Goal: Task Accomplishment & Management: Manage account settings

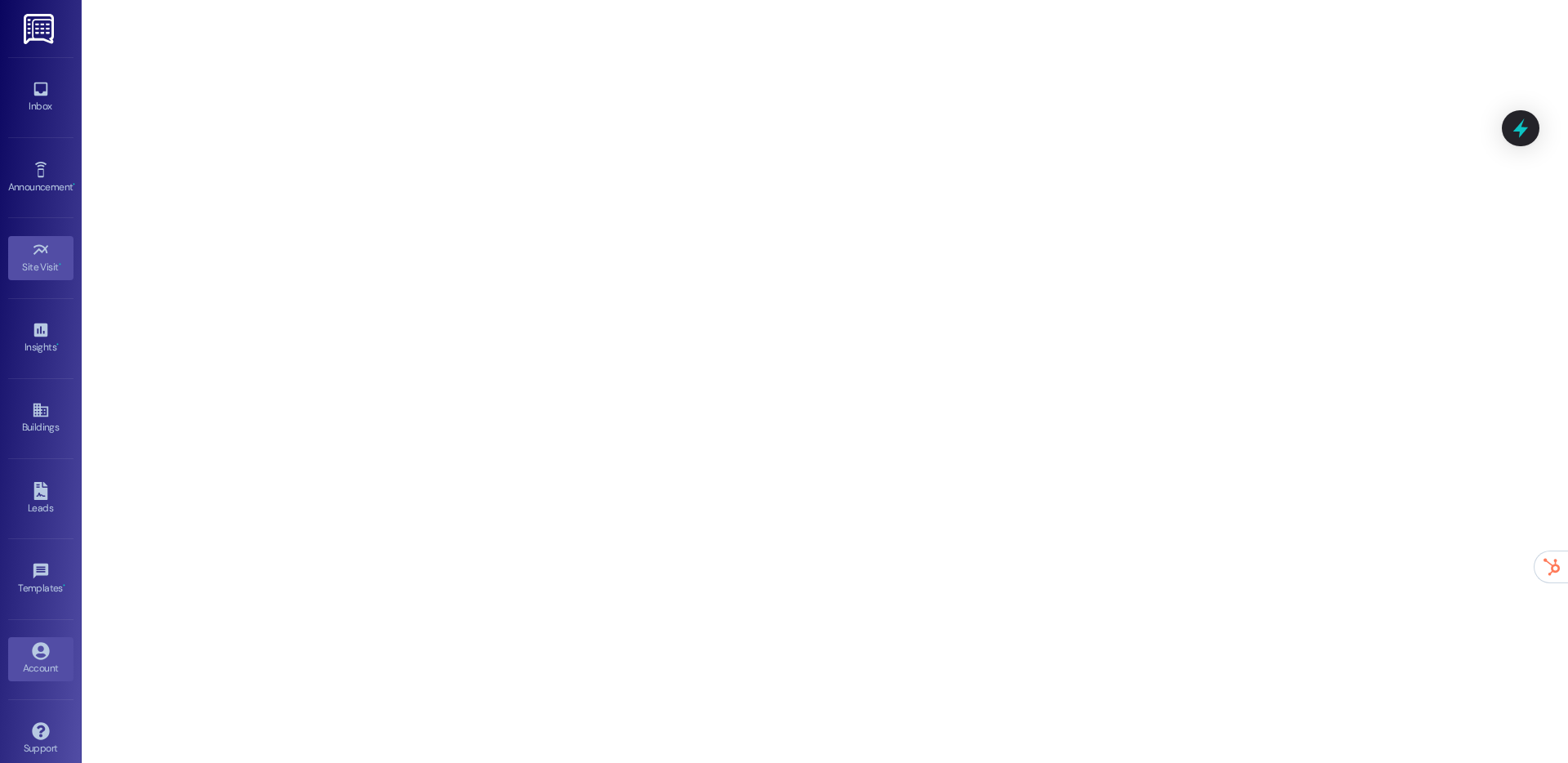
click at [32, 658] on icon at bounding box center [40, 651] width 18 height 18
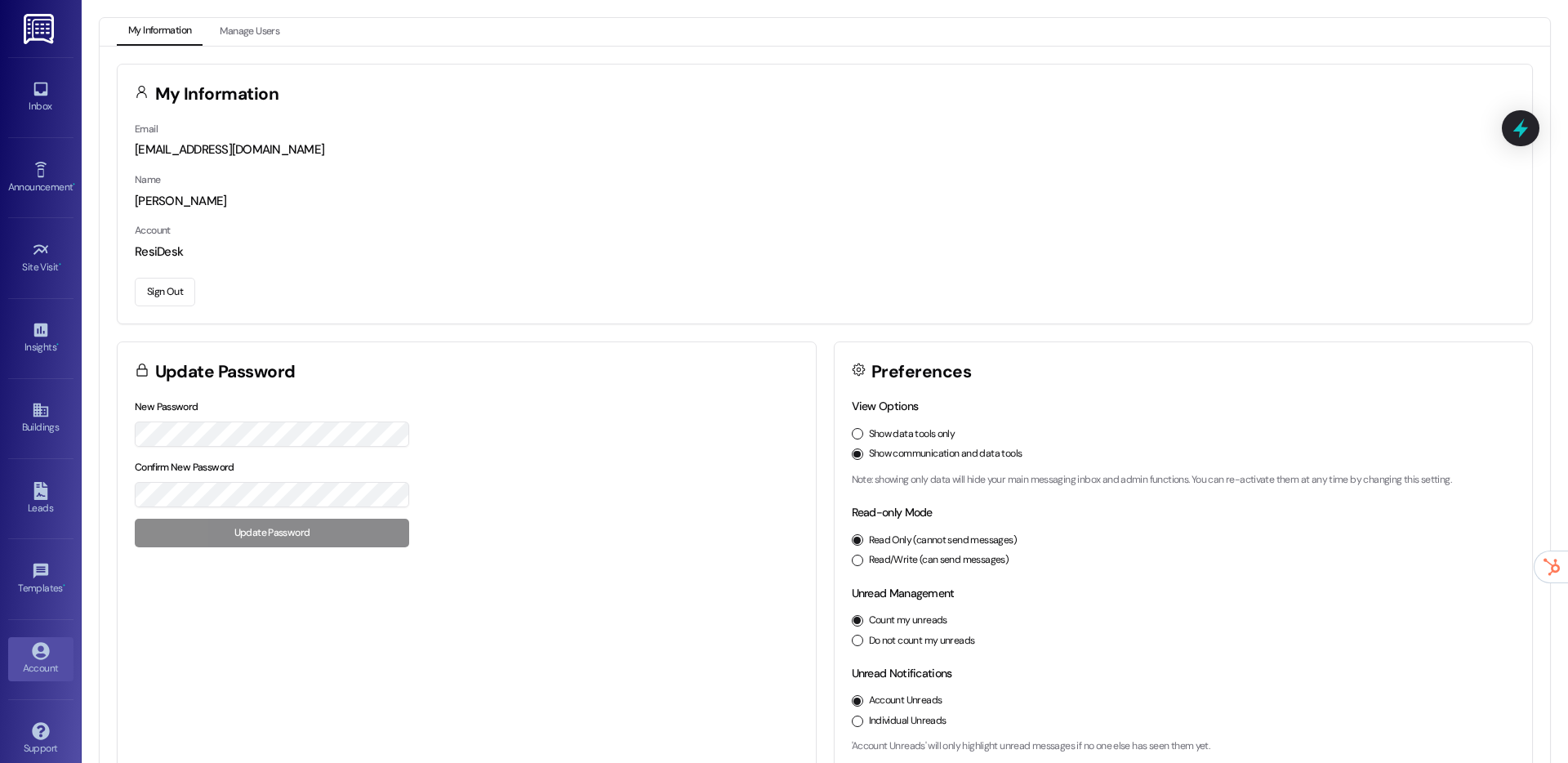
click at [163, 286] on button "Sign Out" at bounding box center [165, 292] width 60 height 28
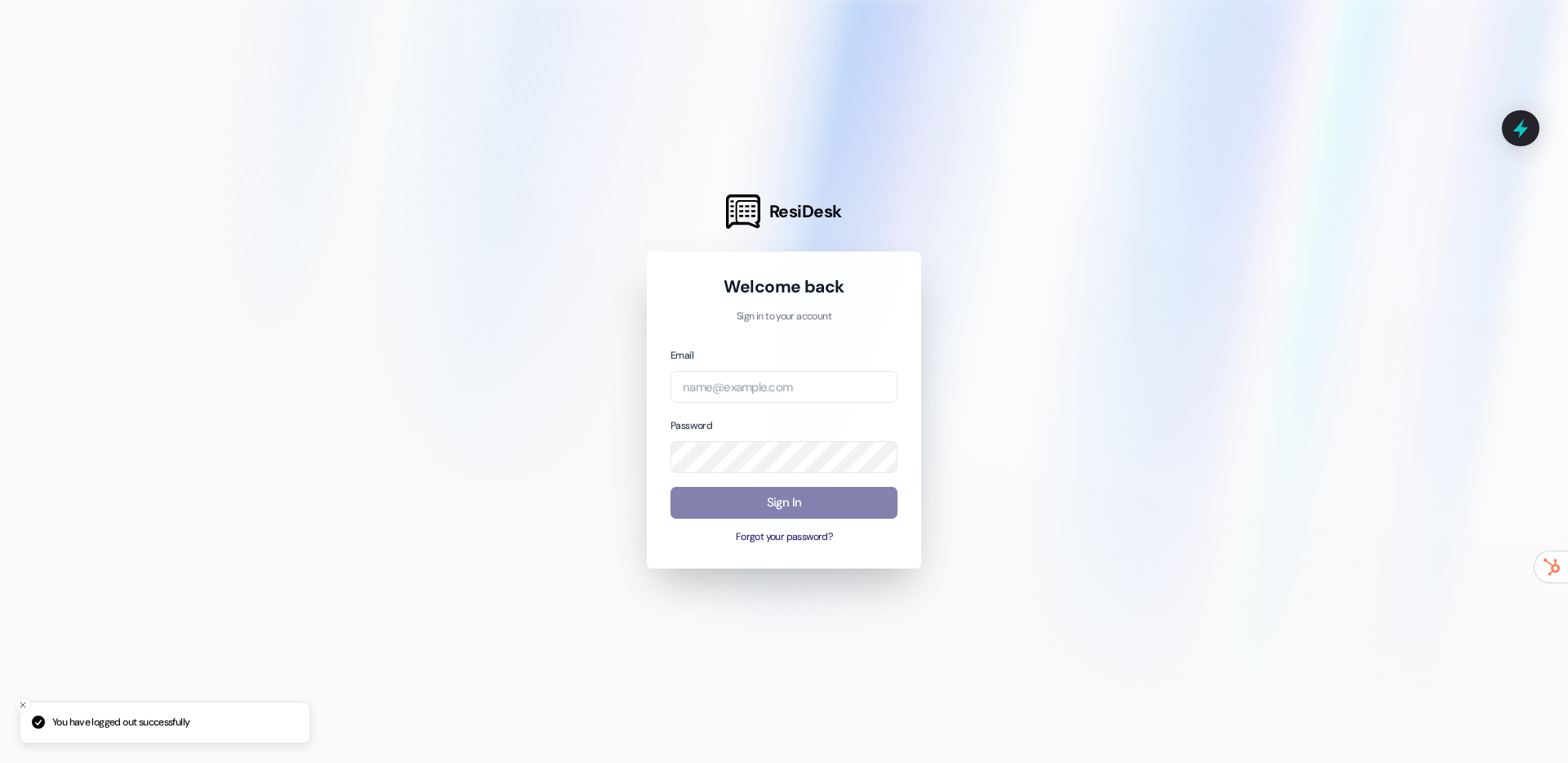
click at [710, 406] on div "Email Password Sign In Forgot your password?" at bounding box center [784, 446] width 227 height 199
click at [728, 393] on input "email" at bounding box center [784, 387] width 227 height 32
type input "[EMAIL_ADDRESS][DOMAIN_NAME]"
